Goal: Check status: Check status

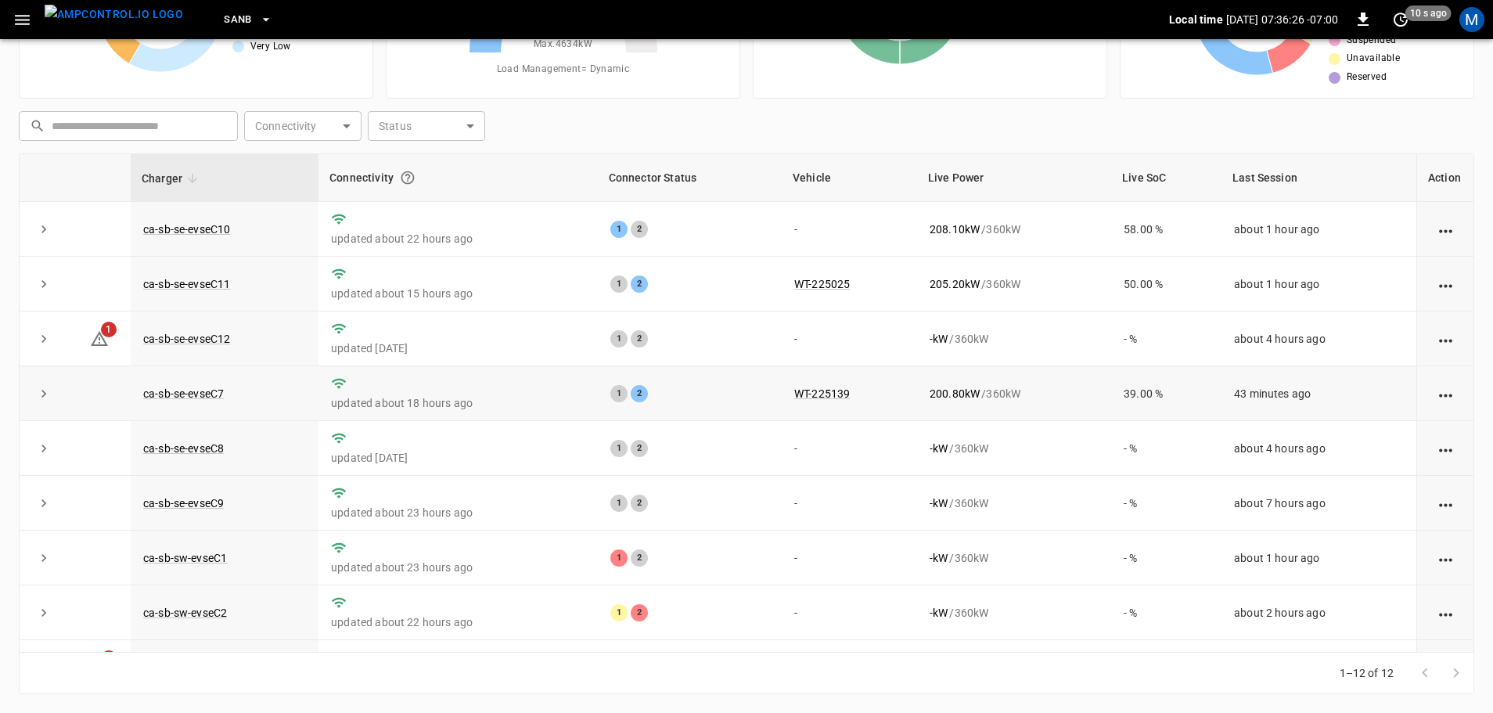
scroll to position [217, 0]
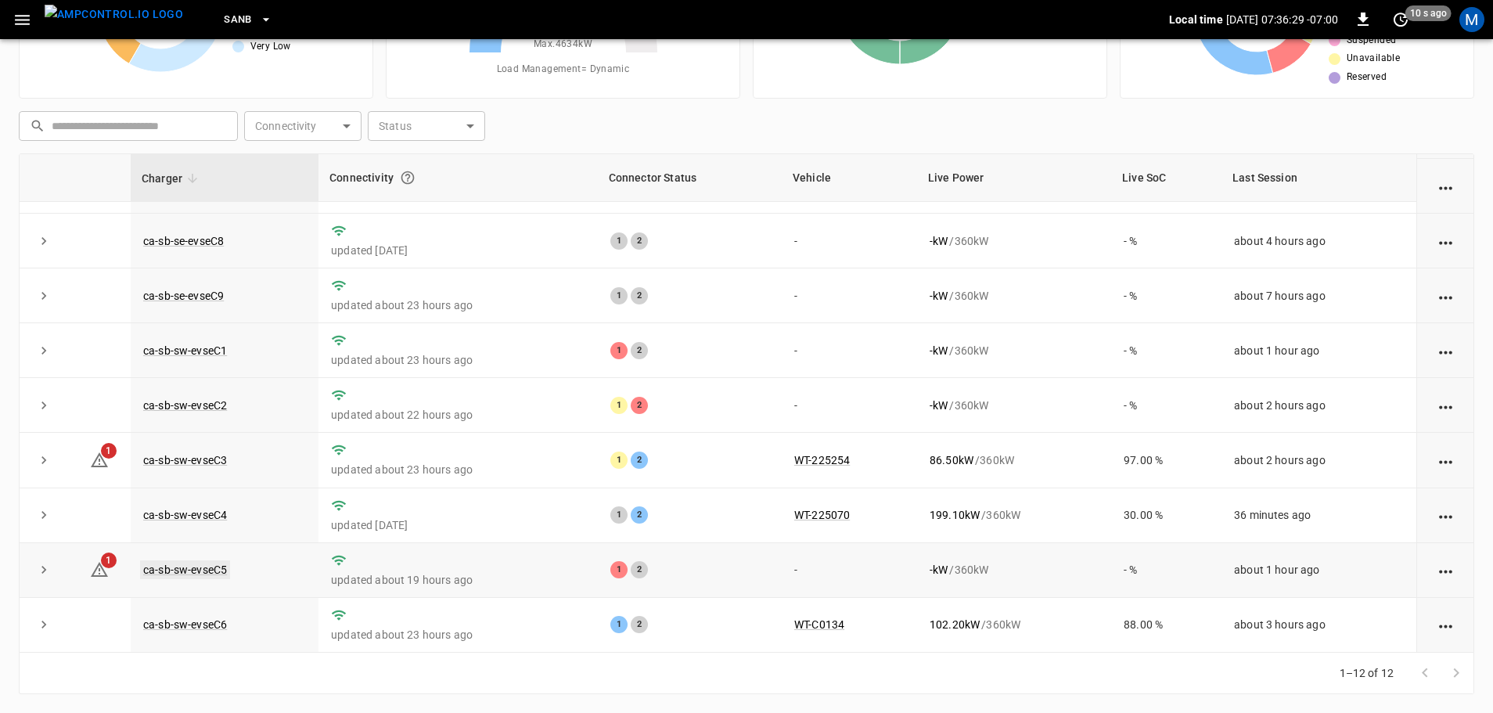
click at [199, 570] on link "ca-sb-sw-evseC5" at bounding box center [185, 569] width 90 height 19
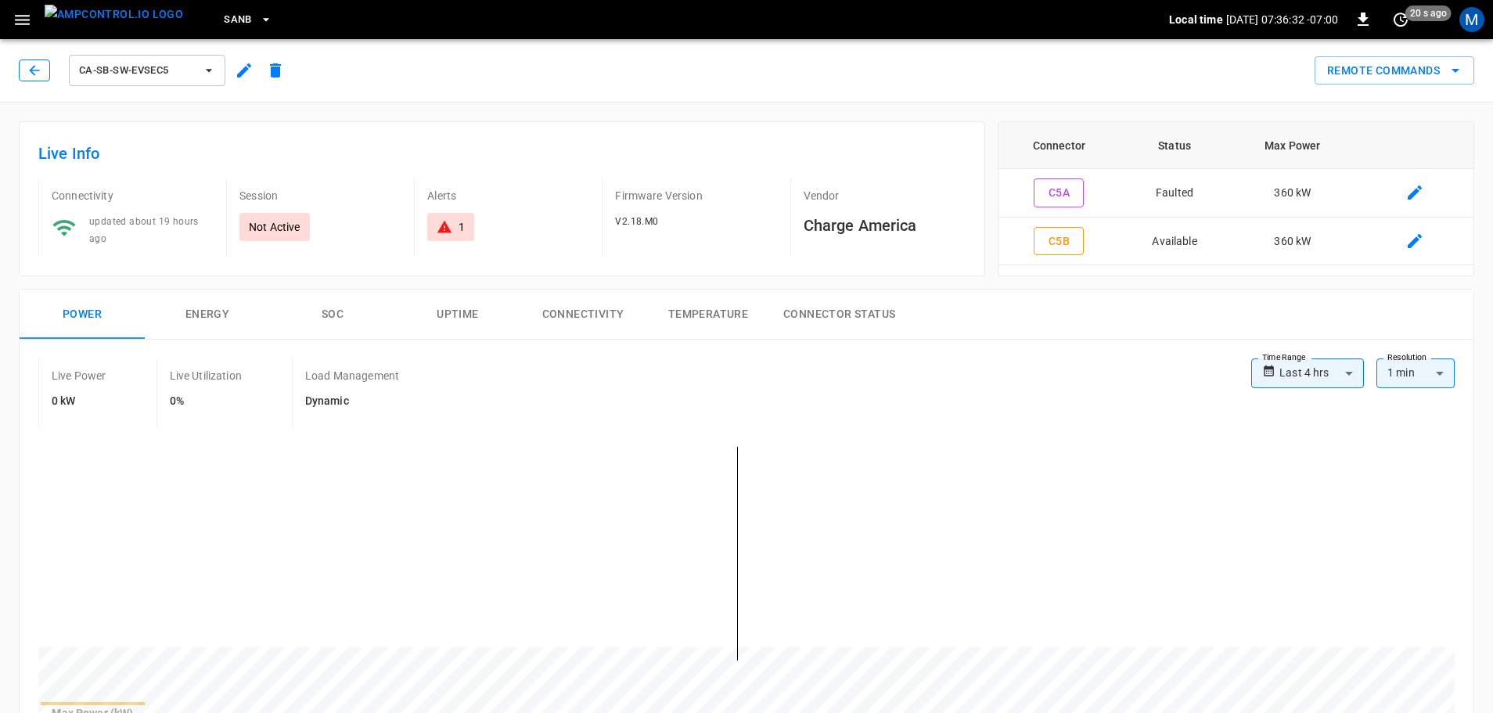
click at [41, 70] on icon "button" at bounding box center [35, 71] width 16 height 16
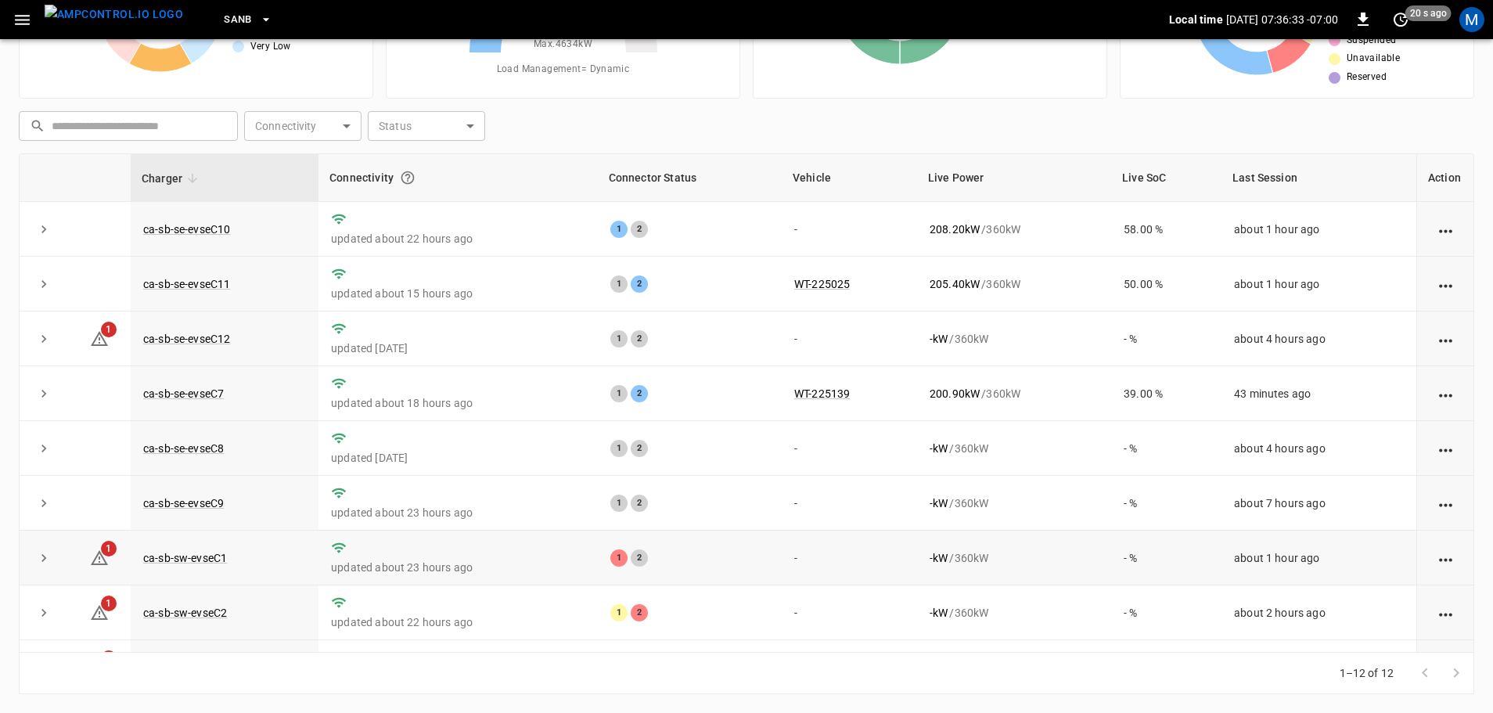
scroll to position [217, 0]
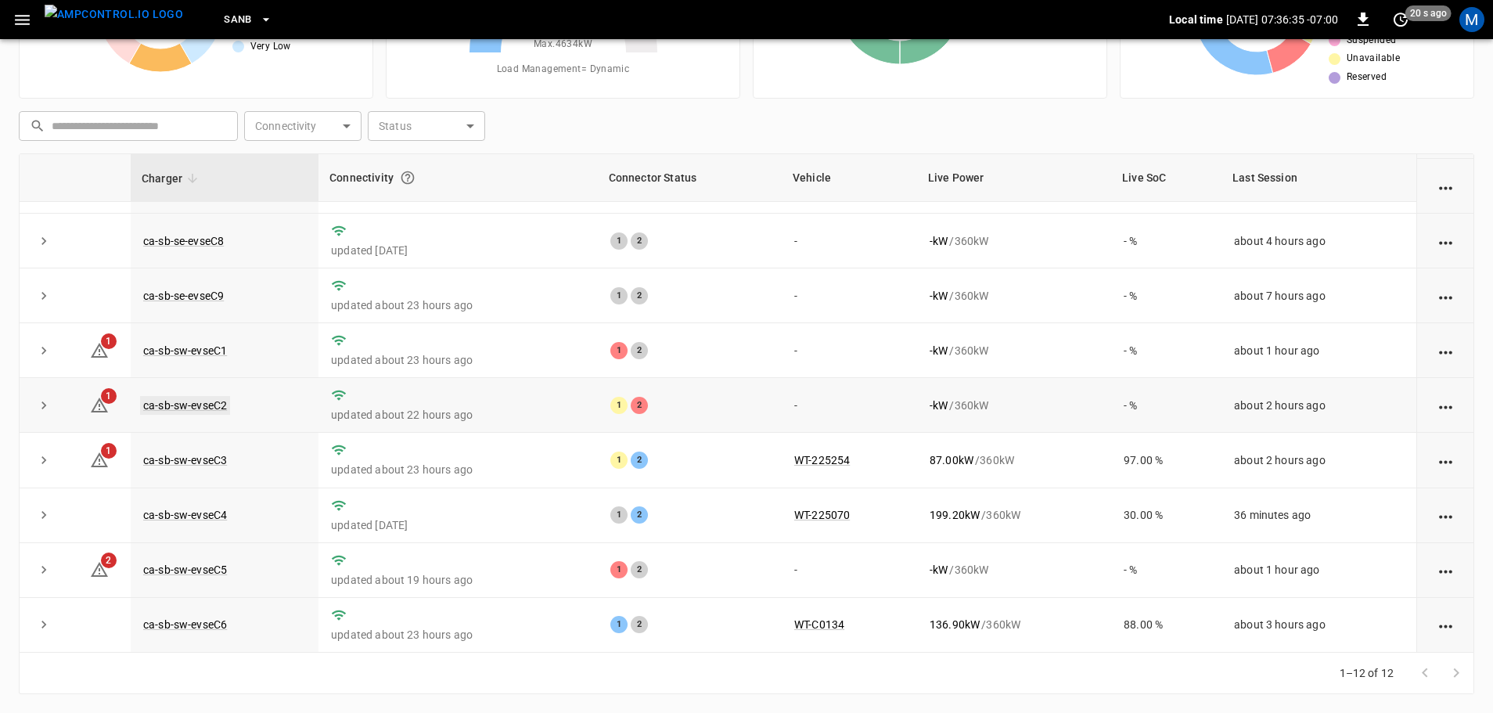
click at [215, 401] on link "ca-sb-sw-evseC2" at bounding box center [185, 405] width 90 height 19
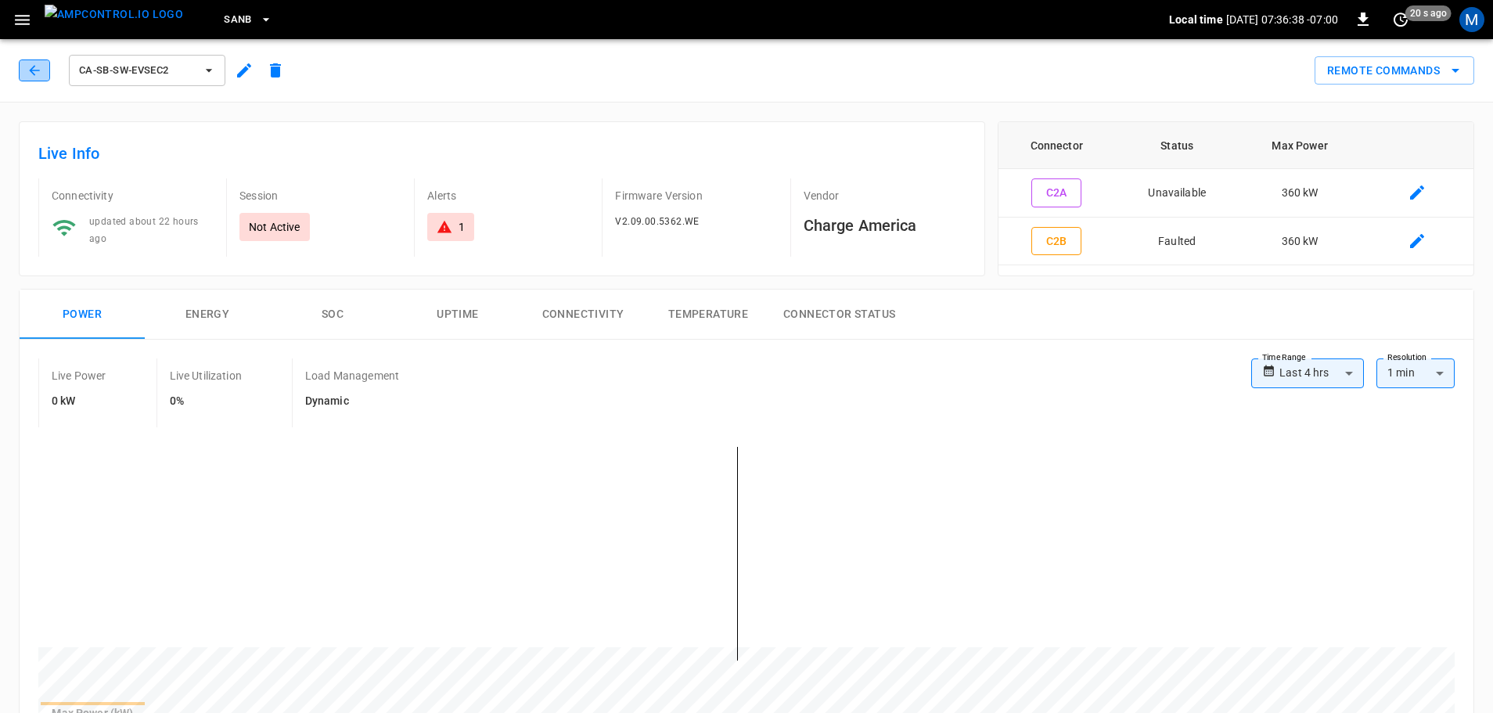
click at [37, 80] on button "button" at bounding box center [34, 70] width 31 height 22
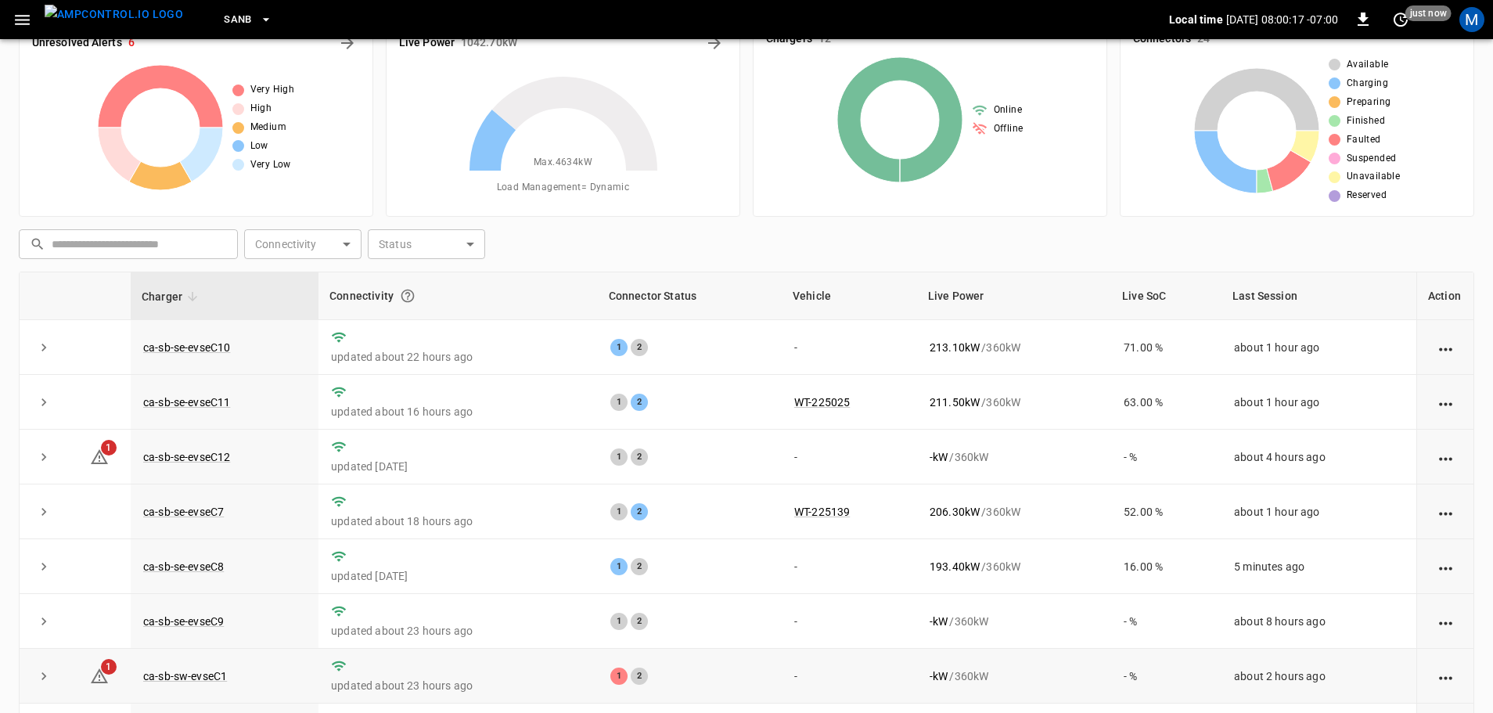
scroll to position [2, 0]
